Goal: Task Accomplishment & Management: Use online tool/utility

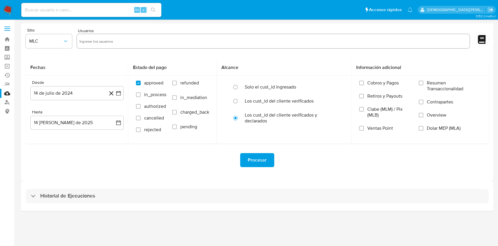
click at [6, 9] on img at bounding box center [8, 10] width 10 height 10
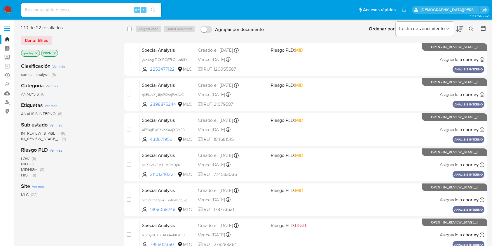
click at [55, 52] on icon "close-filter" at bounding box center [55, 53] width 2 height 2
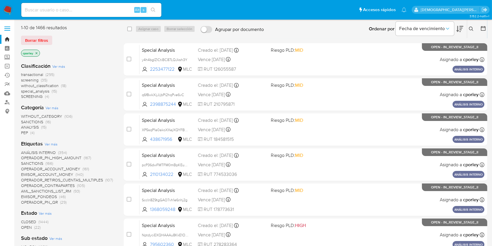
drag, startPoint x: 36, startPoint y: 52, endPoint x: 47, endPoint y: 50, distance: 11.3
click at [36, 52] on icon "close-filter" at bounding box center [36, 52] width 3 height 3
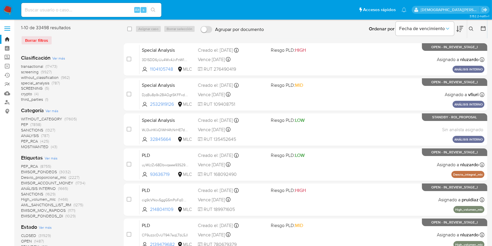
click at [483, 27] on icon at bounding box center [483, 28] width 6 height 6
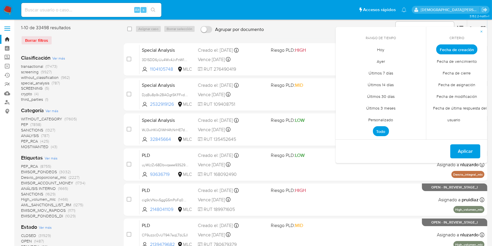
click at [381, 119] on span "Personalizado" at bounding box center [380, 120] width 37 height 12
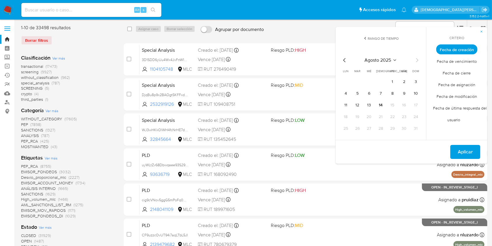
click at [345, 60] on icon "Mes anterior" at bounding box center [344, 60] width 7 height 7
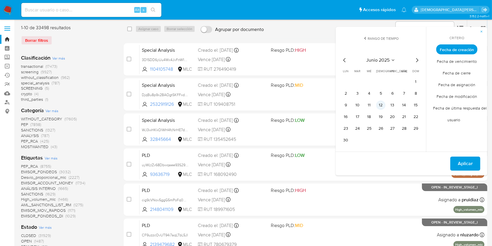
click at [383, 105] on button "12" at bounding box center [380, 104] width 9 height 9
click at [463, 160] on span "Aplicar" at bounding box center [465, 163] width 15 height 13
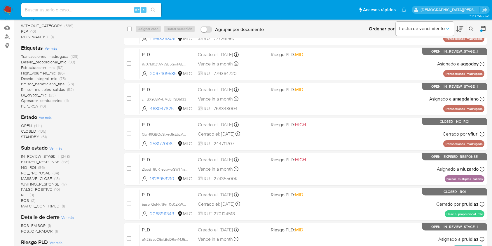
scroll to position [78, 0]
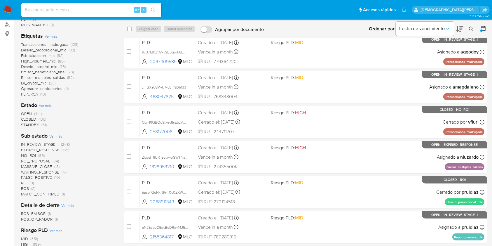
click at [50, 106] on span "Ver más" at bounding box center [45, 105] width 13 height 5
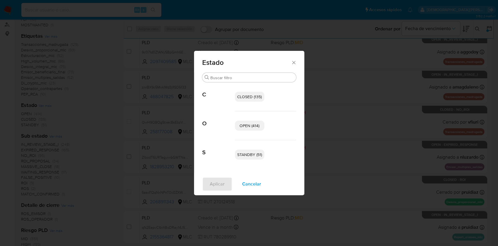
click at [246, 124] on span "OPEN (414)" at bounding box center [249, 125] width 20 height 6
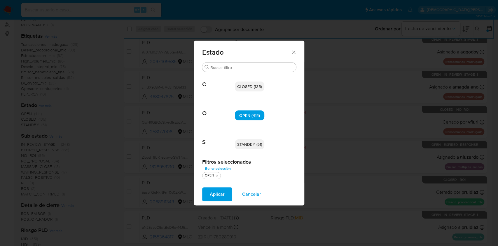
click at [245, 142] on span "STANDBY (51)" at bounding box center [249, 144] width 25 height 6
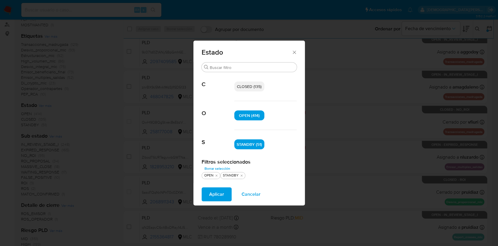
click at [210, 189] on span "Aplicar" at bounding box center [216, 194] width 15 height 13
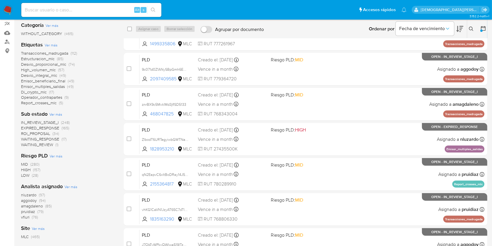
scroll to position [78, 0]
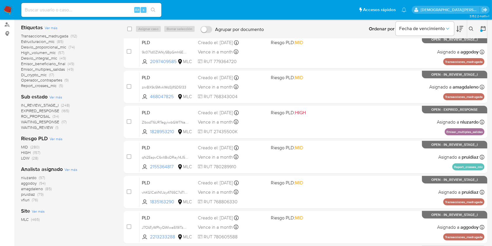
click at [37, 115] on span "ROI_PROPOSAL" at bounding box center [35, 116] width 29 height 6
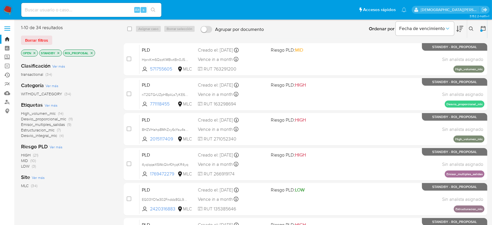
click at [7, 76] on link "Ejecuciones automáticas" at bounding box center [34, 75] width 69 height 9
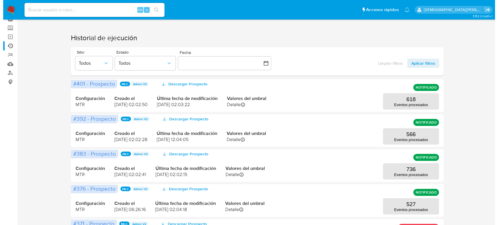
scroll to position [39, 0]
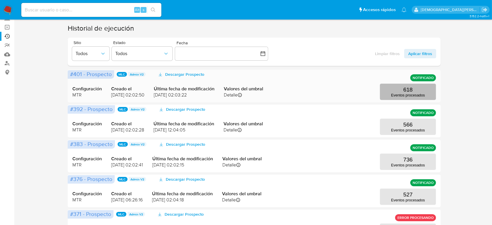
click at [410, 90] on p "618" at bounding box center [407, 90] width 9 height 6
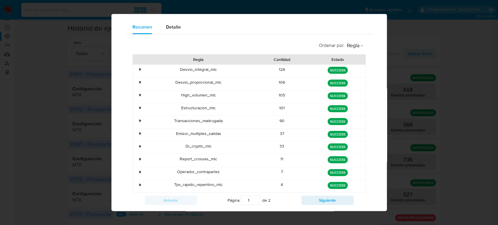
click at [140, 71] on div "•" at bounding box center [140, 70] width 1 height 6
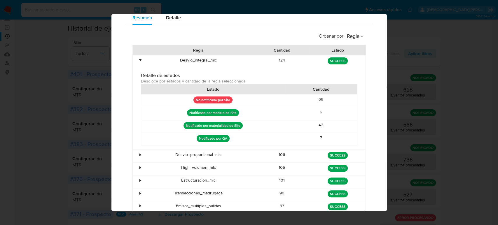
scroll to position [51, 0]
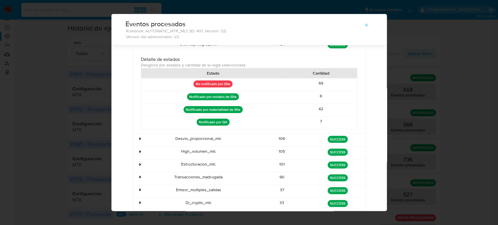
drag, startPoint x: 187, startPoint y: 97, endPoint x: 234, endPoint y: 94, distance: 47.9
click at [234, 94] on p "Notificado por modelo de Site" at bounding box center [213, 96] width 52 height 7
click at [200, 97] on p "Notificado por modelo de Site" at bounding box center [213, 96] width 52 height 7
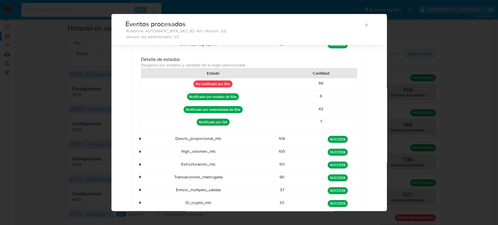
drag, startPoint x: 182, startPoint y: 110, endPoint x: 240, endPoint y: 110, distance: 58.3
click at [240, 110] on div "Notificado por materialidad de Site" at bounding box center [213, 110] width 144 height 13
drag, startPoint x: 195, startPoint y: 122, endPoint x: 227, endPoint y: 120, distance: 31.5
click at [227, 120] on div "Notificado por QA" at bounding box center [213, 123] width 144 height 13
drag, startPoint x: 313, startPoint y: 121, endPoint x: 324, endPoint y: 121, distance: 11.4
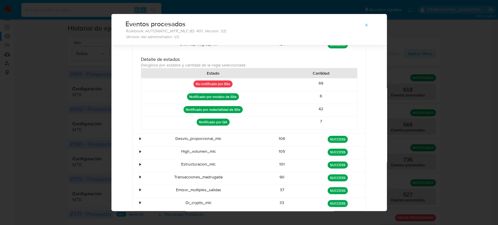
click at [324, 121] on div "7" at bounding box center [321, 123] width 72 height 13
click at [193, 83] on p "No notificado por Site" at bounding box center [212, 83] width 39 height 7
drag, startPoint x: 193, startPoint y: 83, endPoint x: 231, endPoint y: 84, distance: 38.5
click at [231, 84] on div "No notificado por Site" at bounding box center [213, 84] width 144 height 13
drag, startPoint x: 313, startPoint y: 81, endPoint x: 321, endPoint y: 84, distance: 8.2
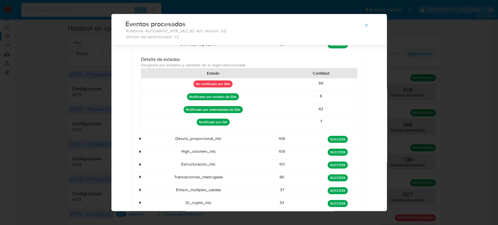
click at [321, 83] on div "69" at bounding box center [321, 84] width 72 height 13
drag, startPoint x: 311, startPoint y: 120, endPoint x: 318, endPoint y: 119, distance: 6.8
click at [318, 119] on div "7" at bounding box center [321, 123] width 72 height 13
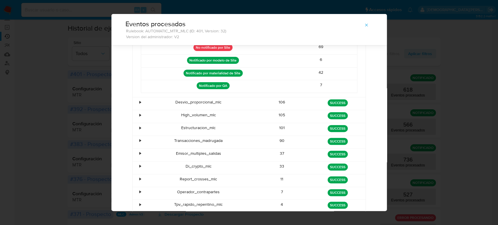
scroll to position [90, 0]
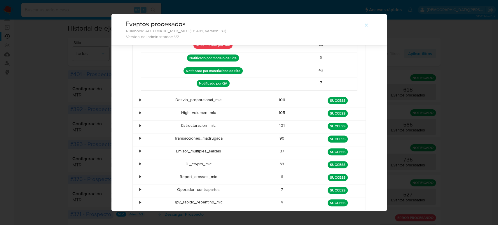
click at [135, 101] on div "•" at bounding box center [138, 101] width 10 height 13
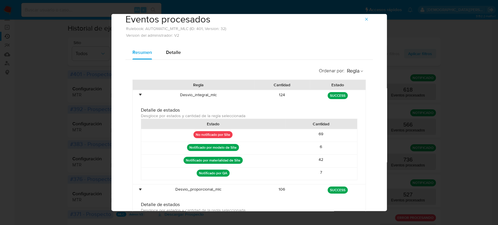
scroll to position [12, 0]
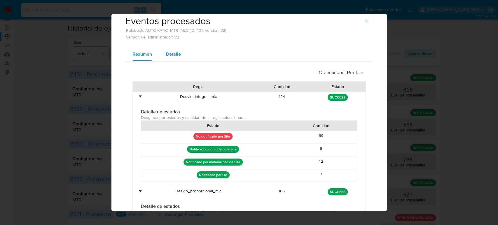
click at [168, 57] on div "Detalle" at bounding box center [173, 54] width 15 height 14
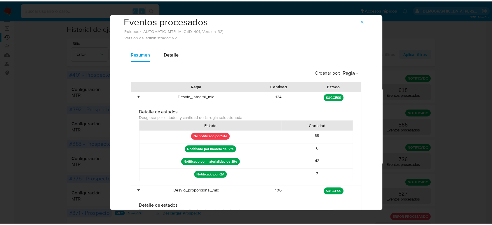
scroll to position [0, 0]
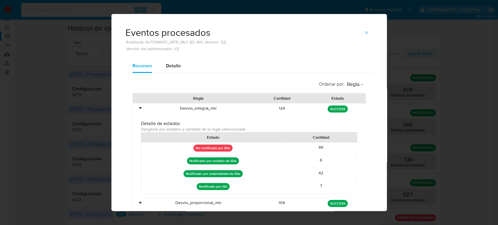
select select "10"
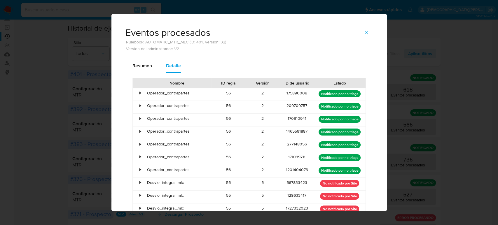
drag, startPoint x: 136, startPoint y: 62, endPoint x: 147, endPoint y: 59, distance: 11.7
click at [136, 63] on span "Resumen" at bounding box center [142, 65] width 20 height 7
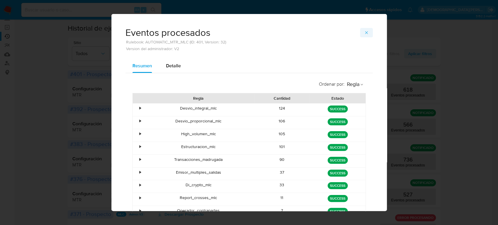
click at [365, 33] on icon "button" at bounding box center [366, 32] width 3 height 3
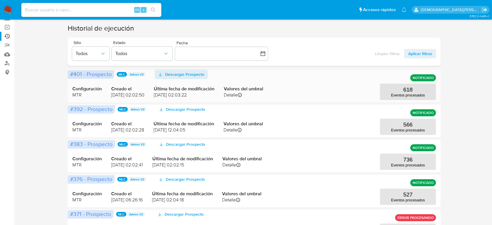
click at [181, 75] on span "Descargar Prospecto" at bounding box center [184, 74] width 39 height 9
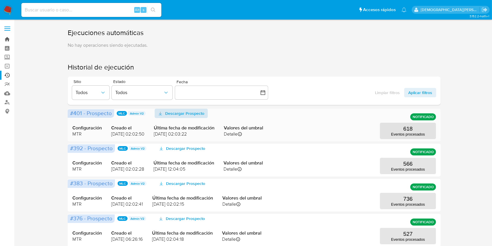
click at [4, 40] on link "Bandeja" at bounding box center [34, 39] width 69 height 9
click at [8, 38] on link "Bandeja" at bounding box center [34, 39] width 69 height 9
